Goal: Task Accomplishment & Management: Use online tool/utility

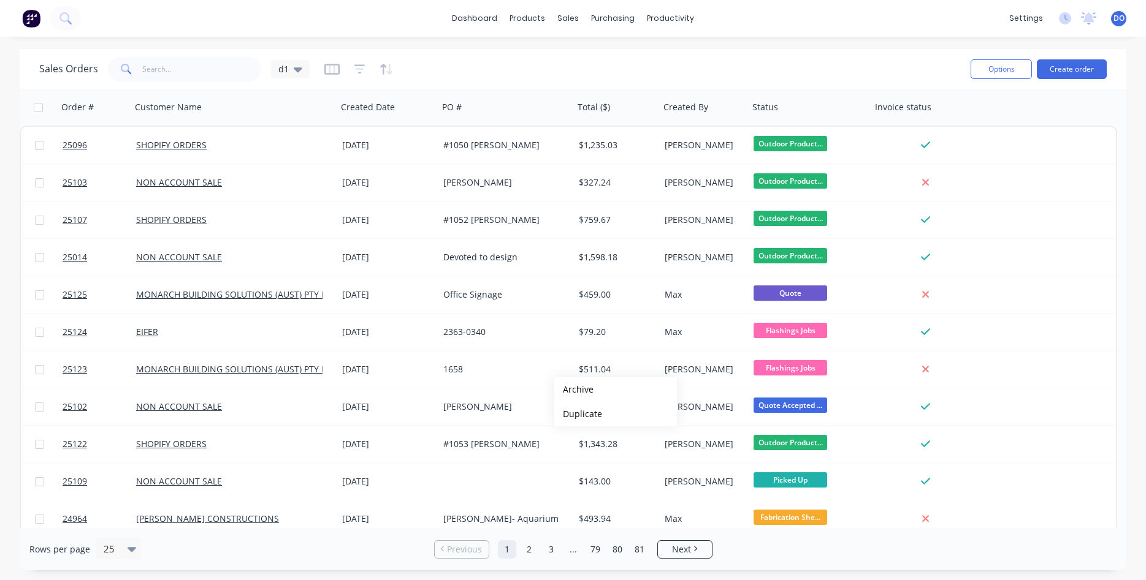
scroll to position [210, 0]
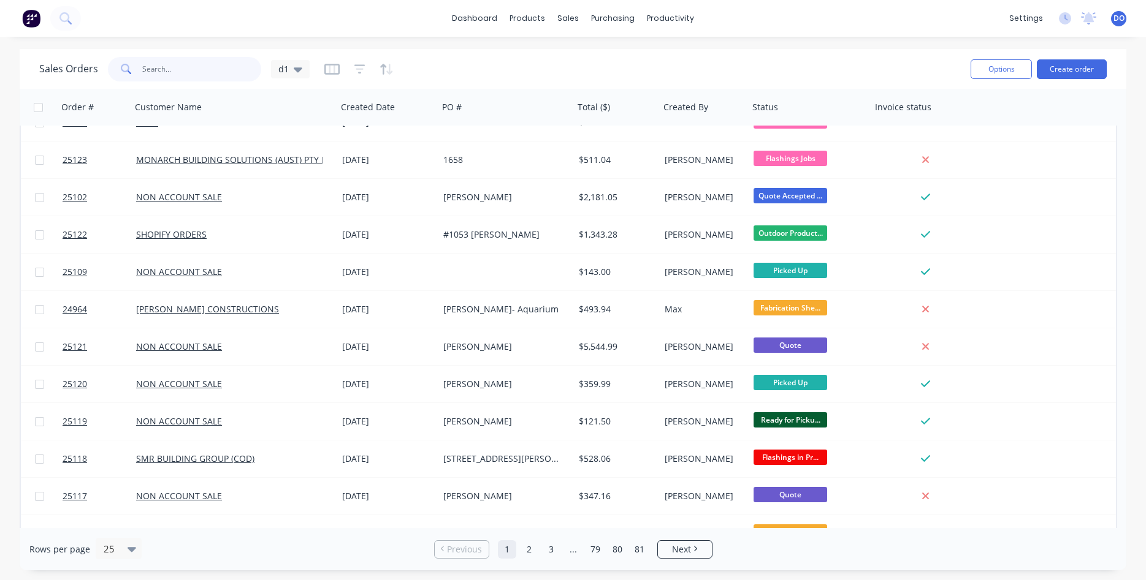
click at [187, 69] on input "text" at bounding box center [202, 69] width 120 height 25
type input "1"
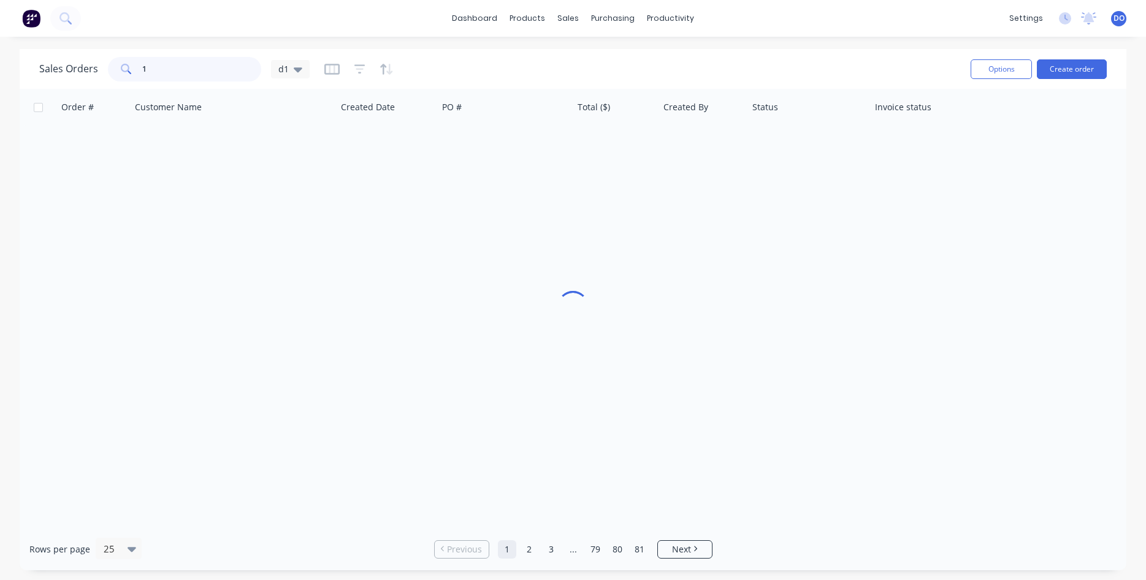
scroll to position [0, 0]
type input "0"
click at [142, 67] on input "4011174" at bounding box center [202, 69] width 120 height 25
type input "04011174"
drag, startPoint x: 184, startPoint y: 66, endPoint x: 118, endPoint y: 66, distance: 66.2
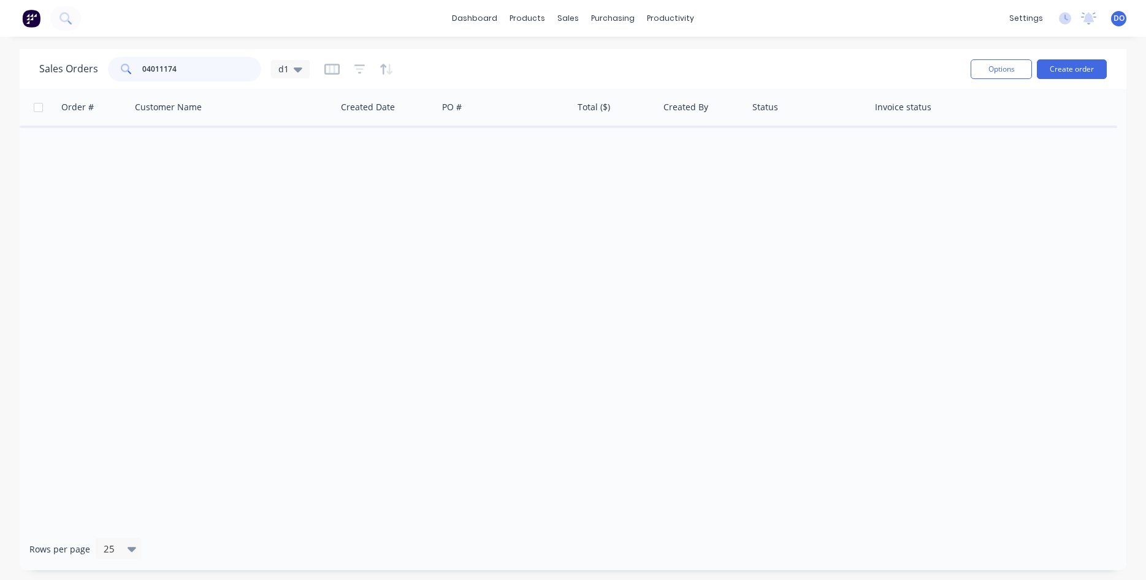
click at [142, 66] on input "04011174" at bounding box center [202, 69] width 120 height 25
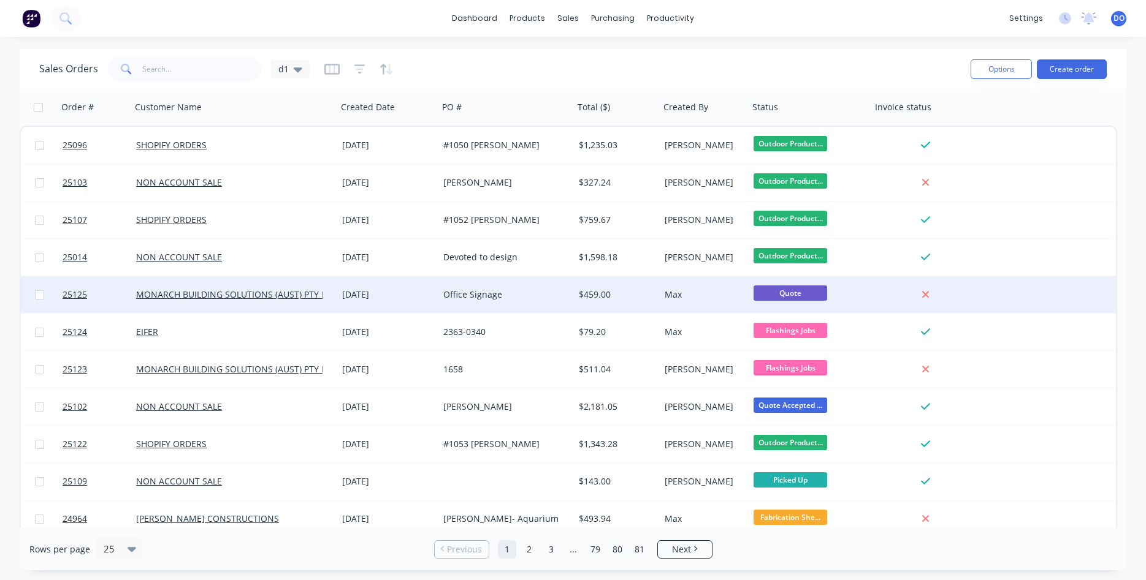
click at [333, 297] on div "MONARCH BUILDING SOLUTIONS (AUST) PTY LTD" at bounding box center [234, 294] width 206 height 37
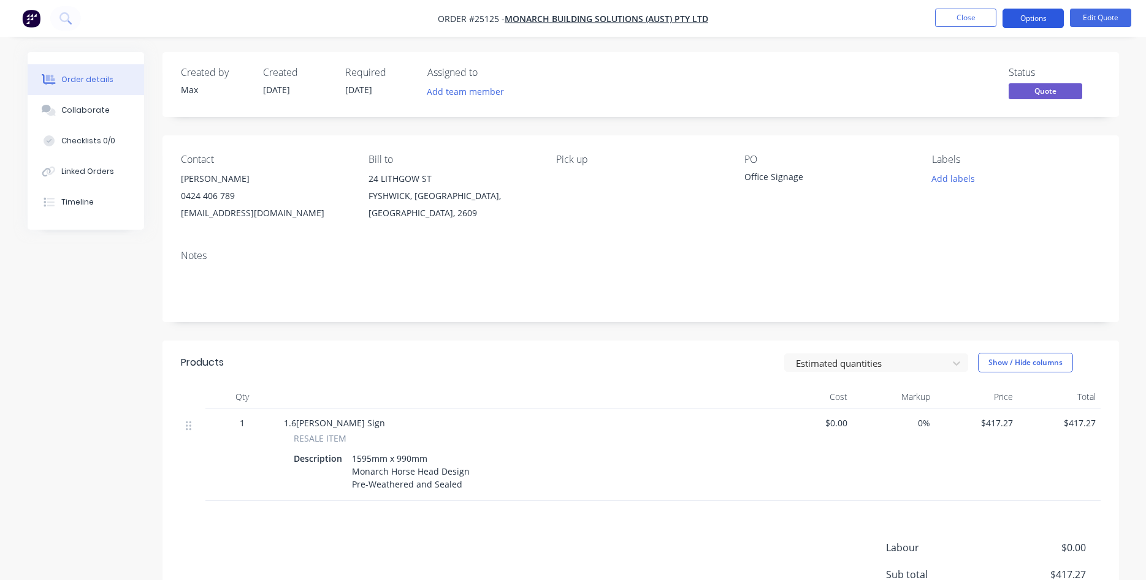
click at [1044, 14] on button "Options" at bounding box center [1032, 19] width 61 height 20
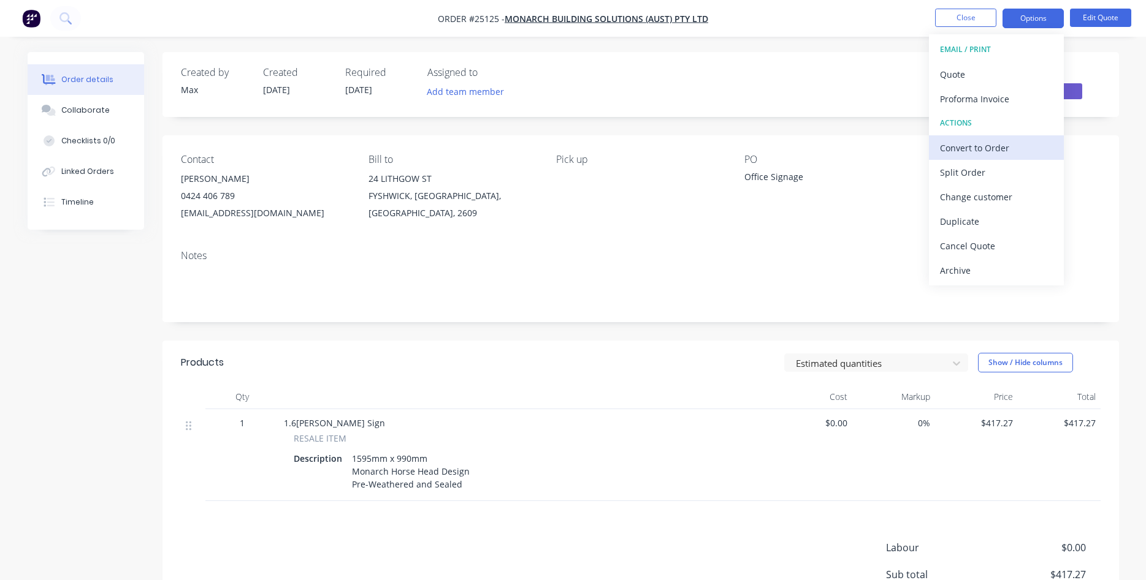
click at [992, 142] on div "Convert to Order" at bounding box center [996, 148] width 113 height 18
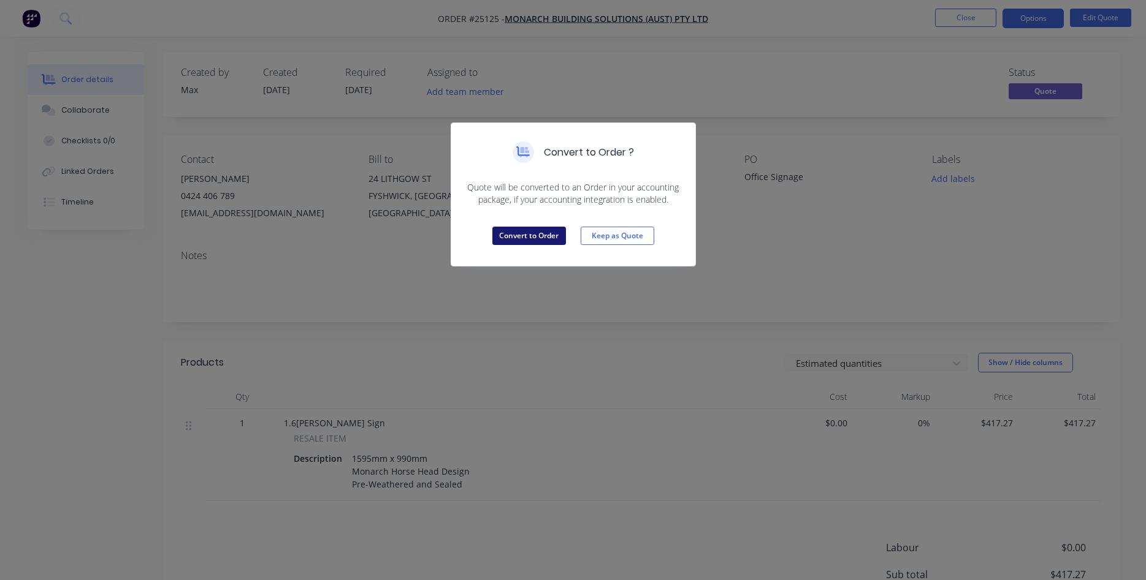
click at [530, 237] on button "Convert to Order" at bounding box center [529, 236] width 74 height 18
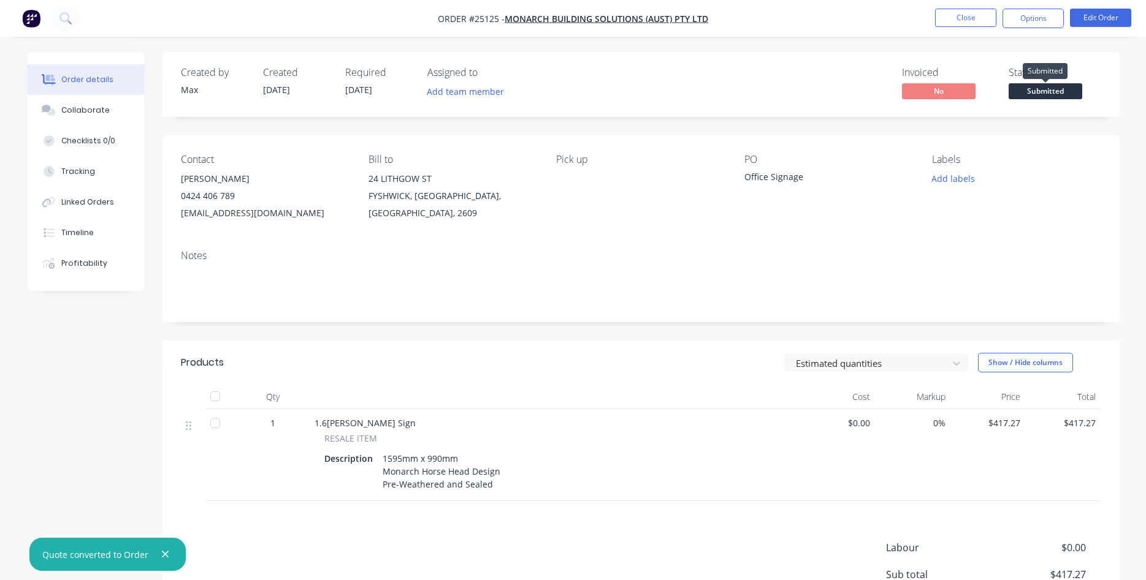
click at [1041, 95] on span "Submitted" at bounding box center [1045, 90] width 74 height 15
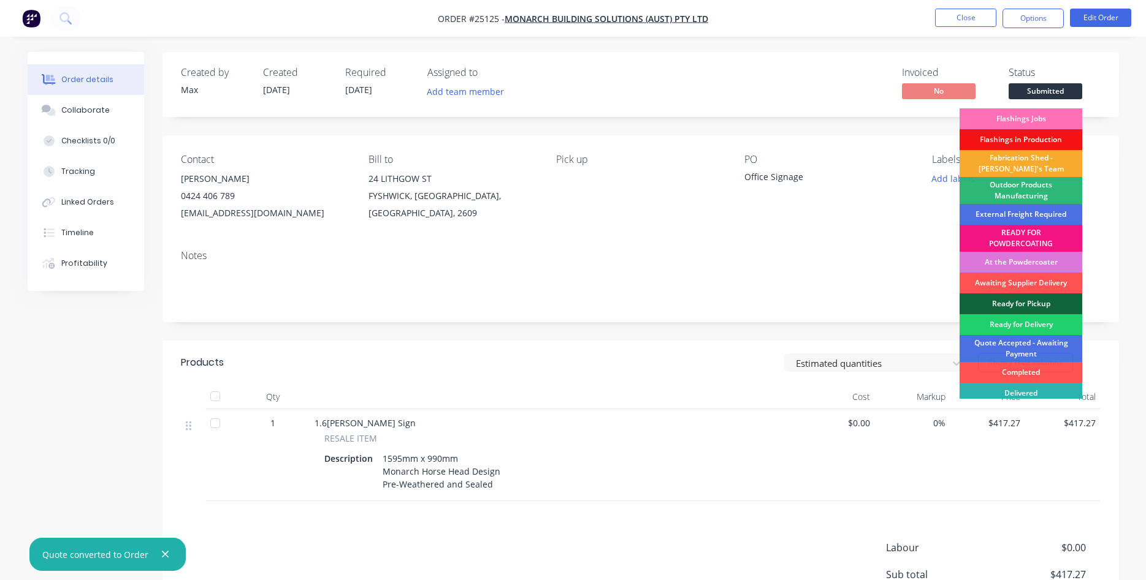
click at [1035, 168] on div "Fabrication Shed - [PERSON_NAME]'s Team" at bounding box center [1020, 163] width 123 height 27
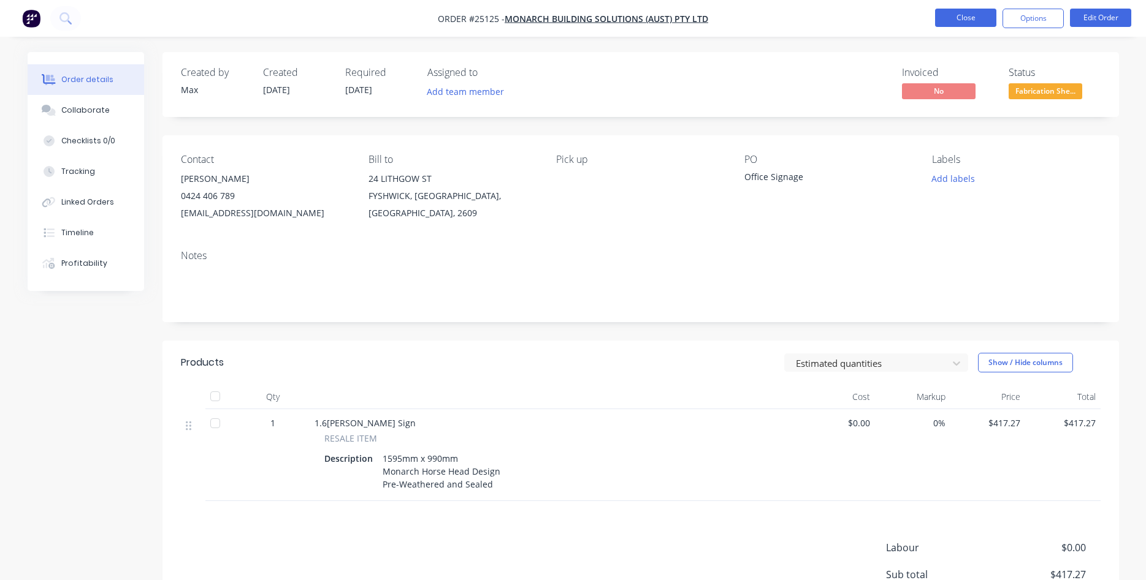
click at [961, 18] on button "Close" at bounding box center [965, 18] width 61 height 18
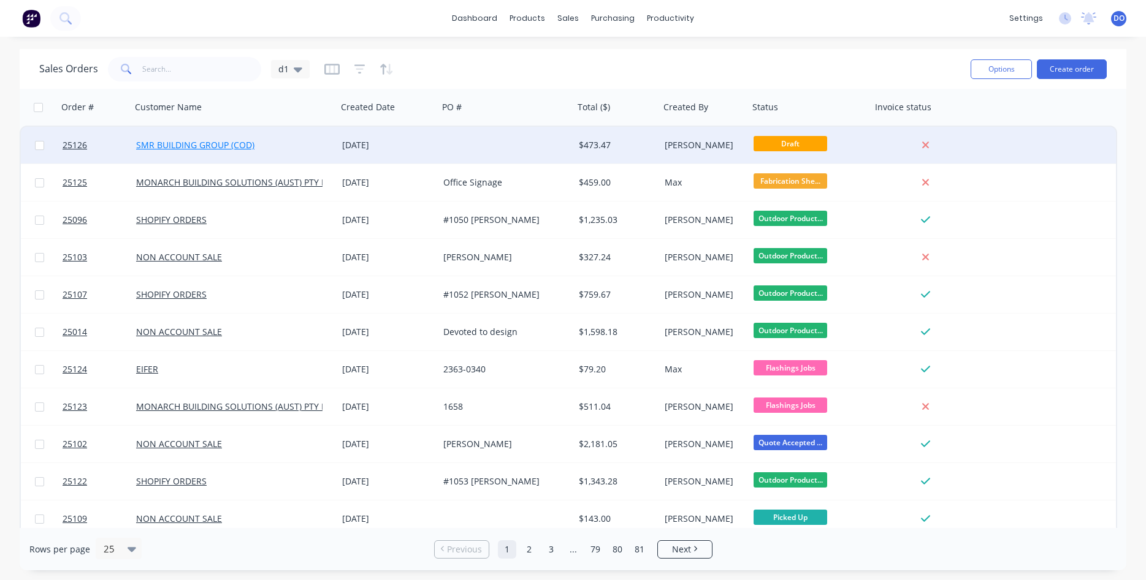
click at [203, 145] on link "SMR BUILDING GROUP (COD)" at bounding box center [195, 145] width 118 height 12
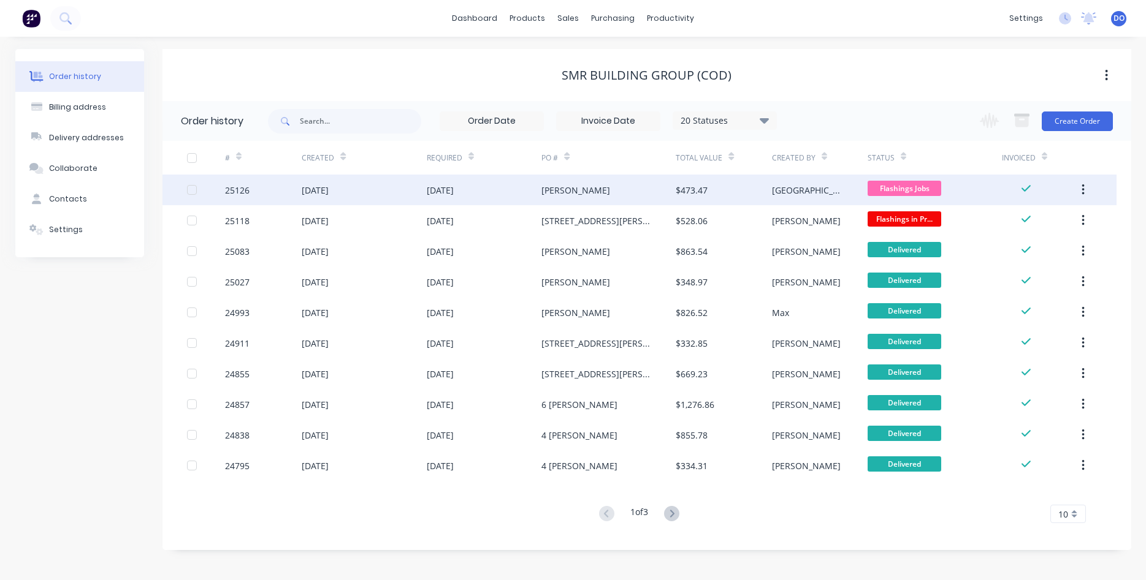
click at [240, 191] on div "25126" at bounding box center [237, 190] width 25 height 13
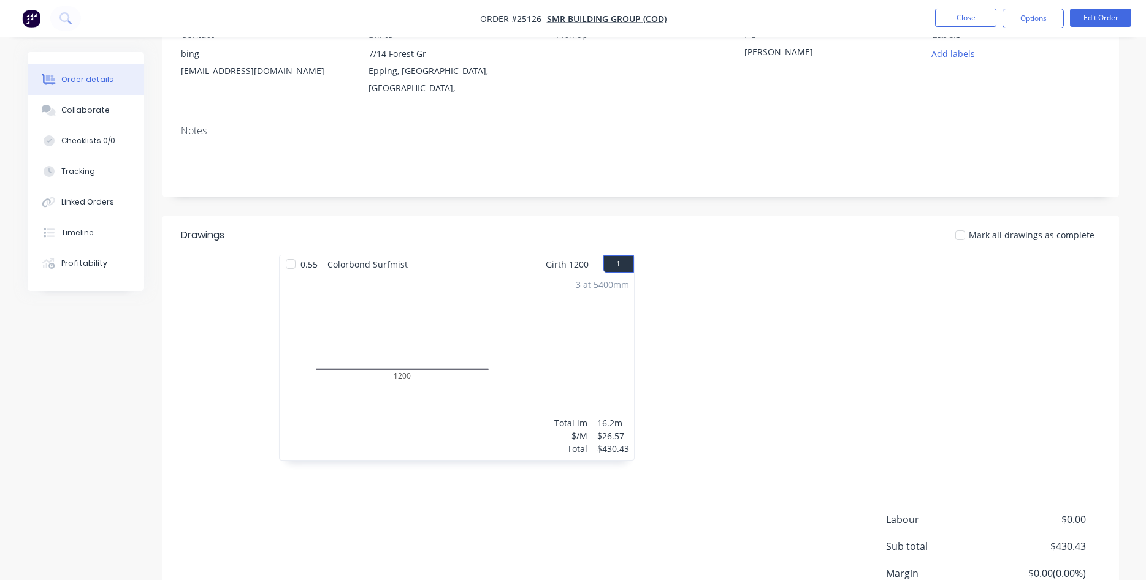
scroll to position [224, 0]
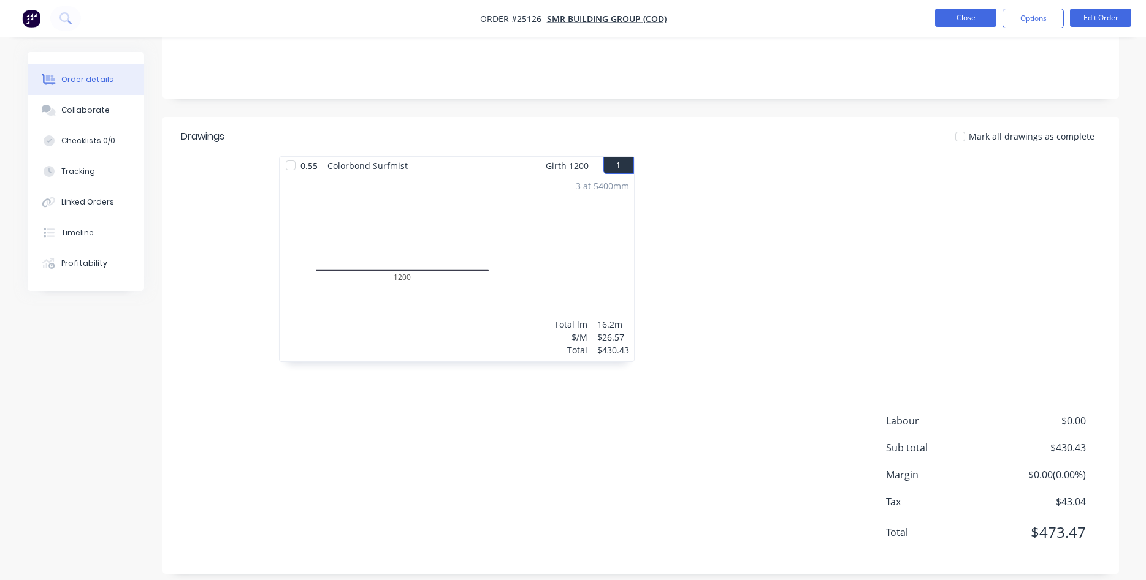
click at [965, 18] on button "Close" at bounding box center [965, 18] width 61 height 18
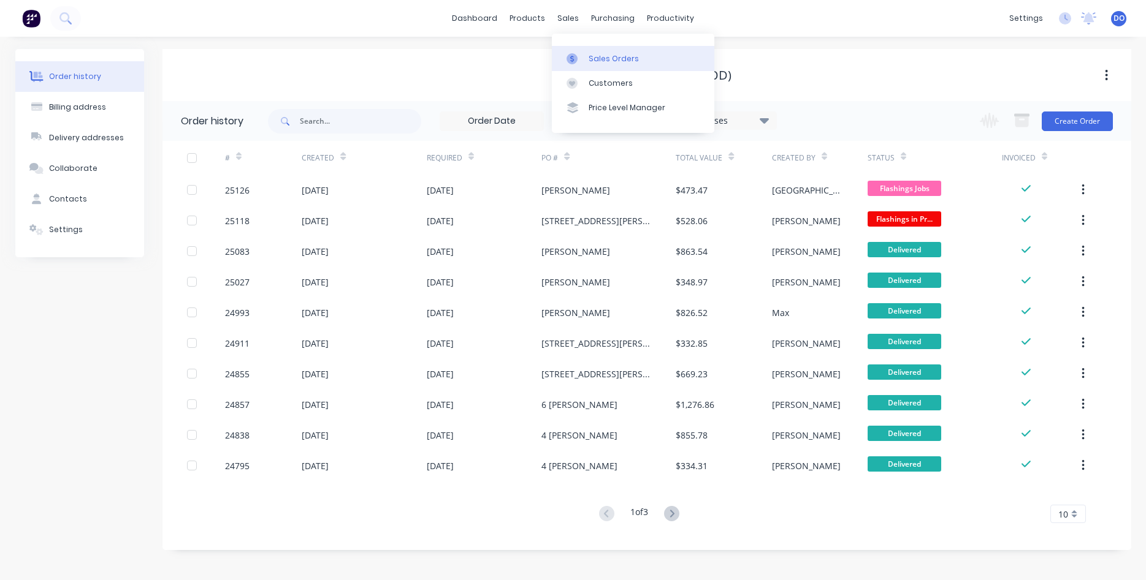
click at [598, 58] on div "Sales Orders" at bounding box center [613, 58] width 50 height 11
